Goal: Contribute content

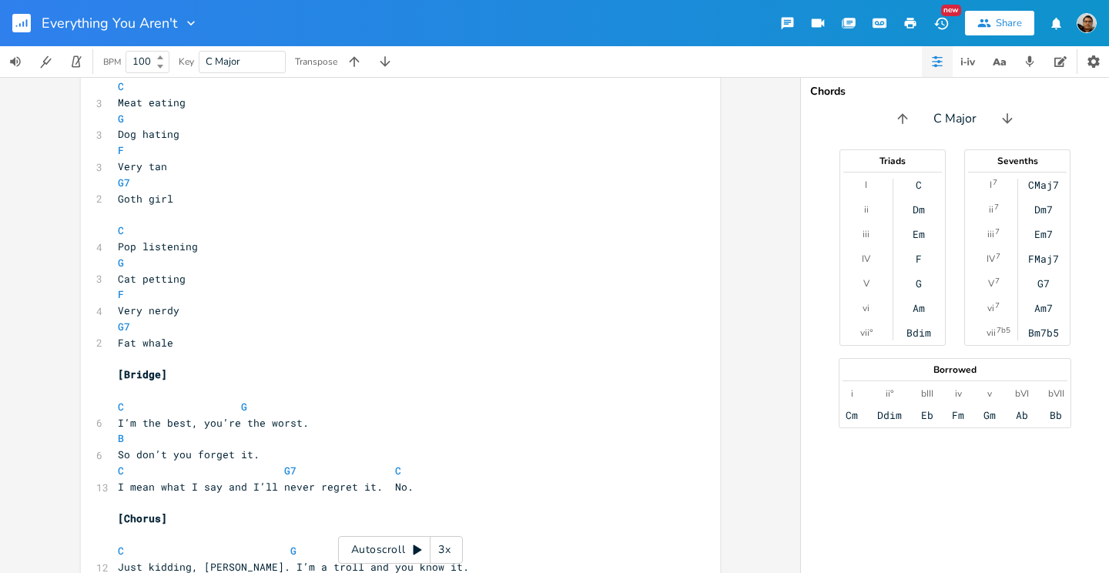
scroll to position [483, 0]
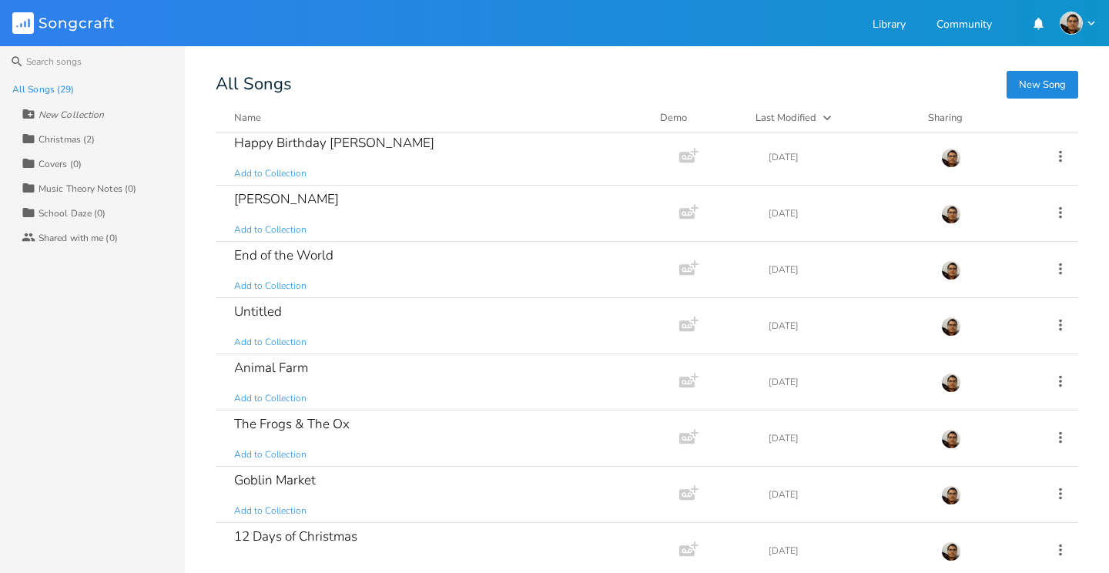
scroll to position [131, 0]
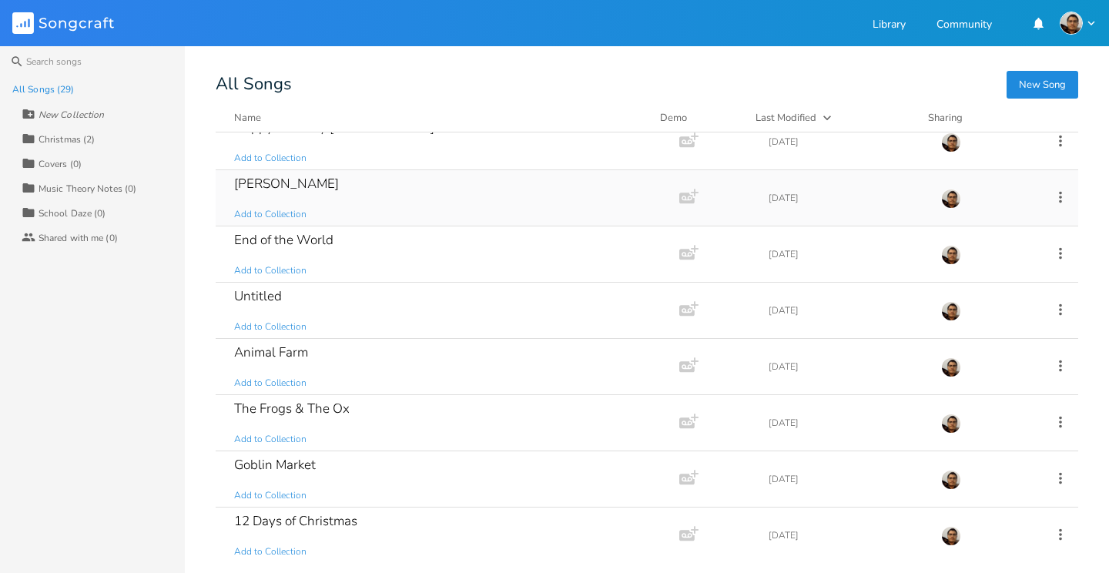
click at [397, 197] on div "[PERSON_NAME] Add to Collection" at bounding box center [444, 197] width 420 height 55
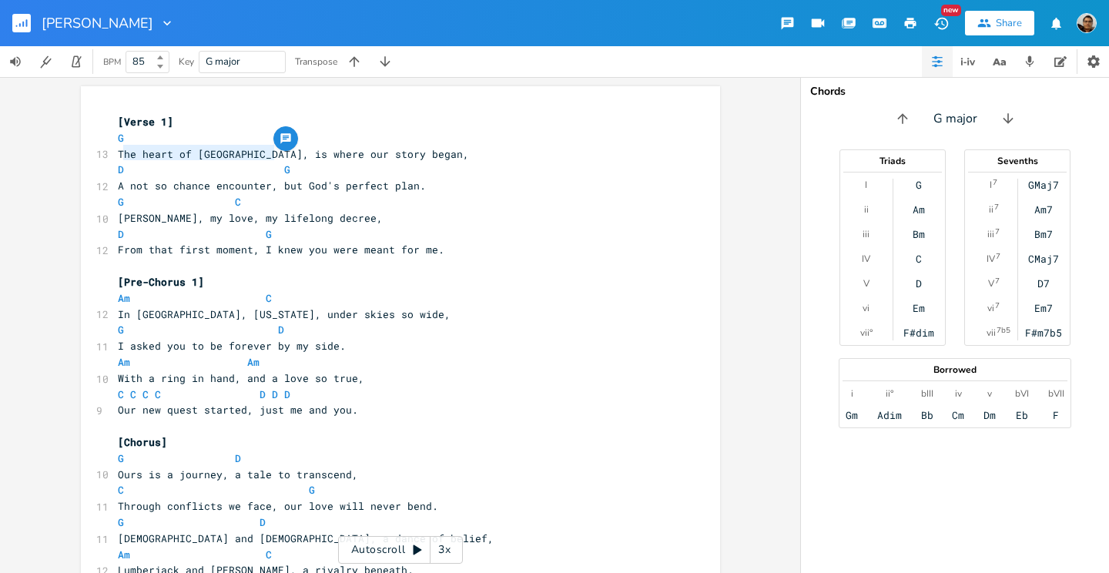
type textarea "The heart of Houston's Zoo"
drag, startPoint x: 270, startPoint y: 152, endPoint x: 116, endPoint y: 153, distance: 154.0
click at [118, 153] on span "The heart of [GEOGRAPHIC_DATA], is where our story began," at bounding box center [293, 154] width 351 height 14
type textarea "is where our story began"
drag, startPoint x: 427, startPoint y: 153, endPoint x: 283, endPoint y: 152, distance: 144.0
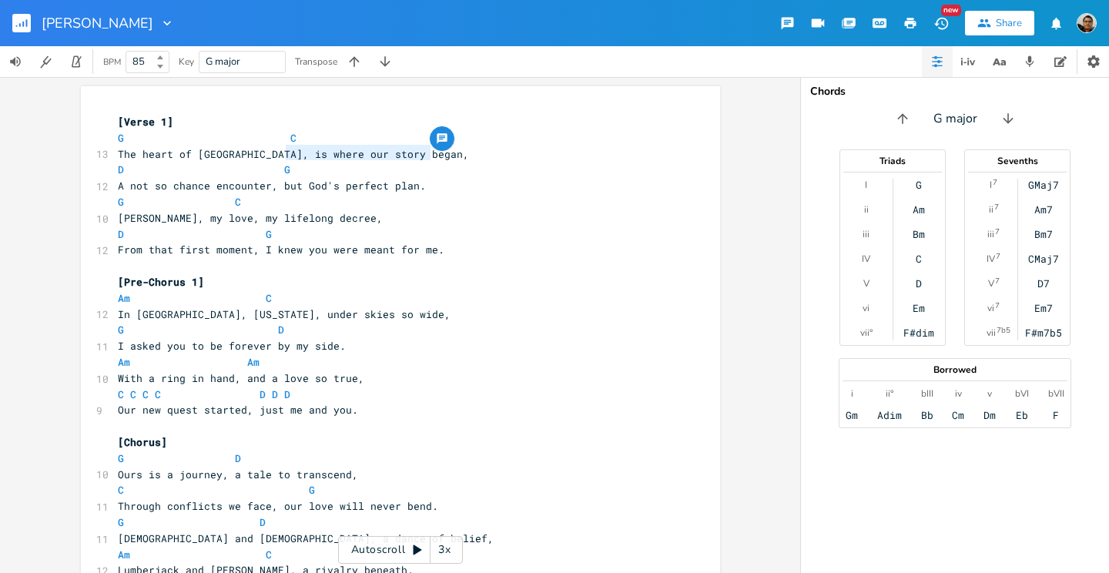
click at [283, 152] on span "The heart of [GEOGRAPHIC_DATA], is where our story began," at bounding box center [293, 154] width 351 height 14
click at [538, 210] on pre "[PERSON_NAME], my love, my lifelong decree," at bounding box center [393, 218] width 556 height 16
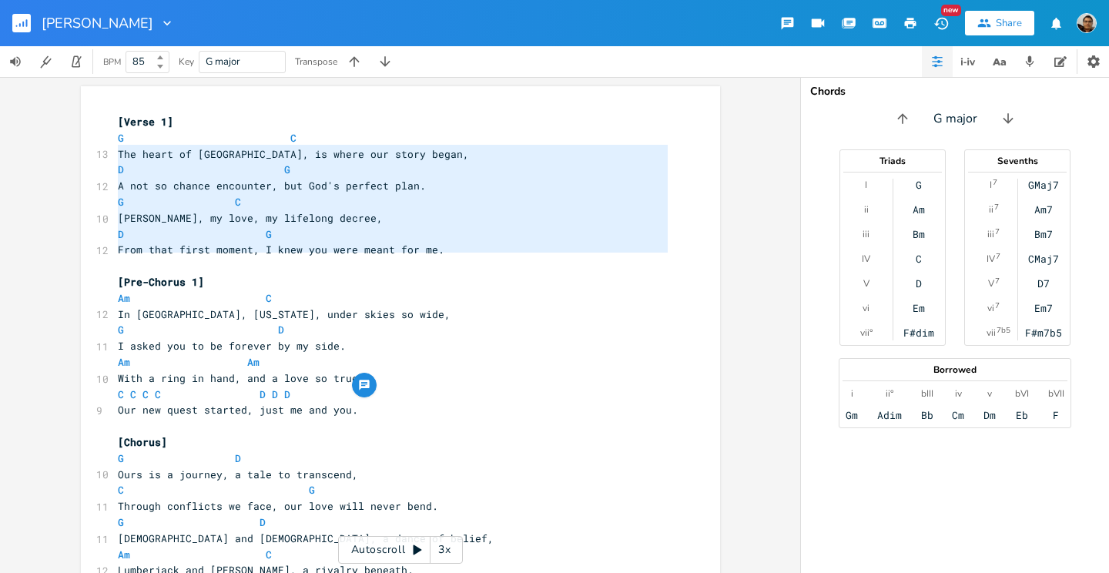
type textarea "The heart of [GEOGRAPHIC_DATA], is where our story began, D G A not so chance e…"
drag, startPoint x: 112, startPoint y: 152, endPoint x: 443, endPoint y: 243, distance: 343.6
